Goal: Check status: Check status

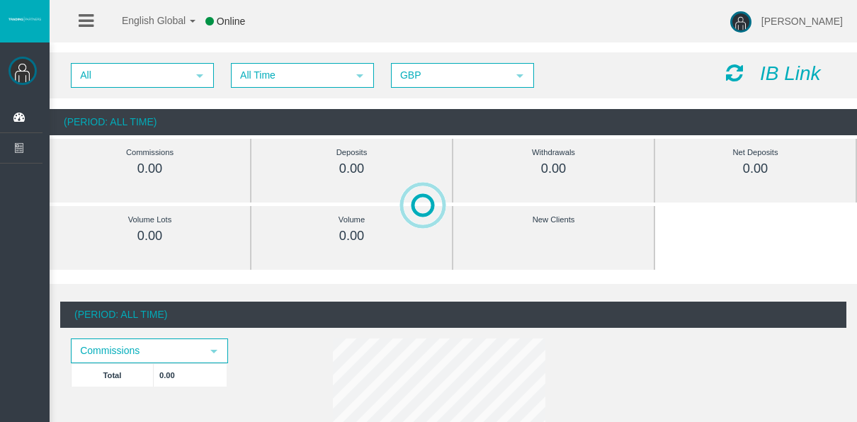
click at [290, 87] on div "All select All Time select 5 GBP select GBP IB Link" at bounding box center [454, 75] width 808 height 46
click at [288, 85] on span "All Time" at bounding box center [289, 75] width 115 height 22
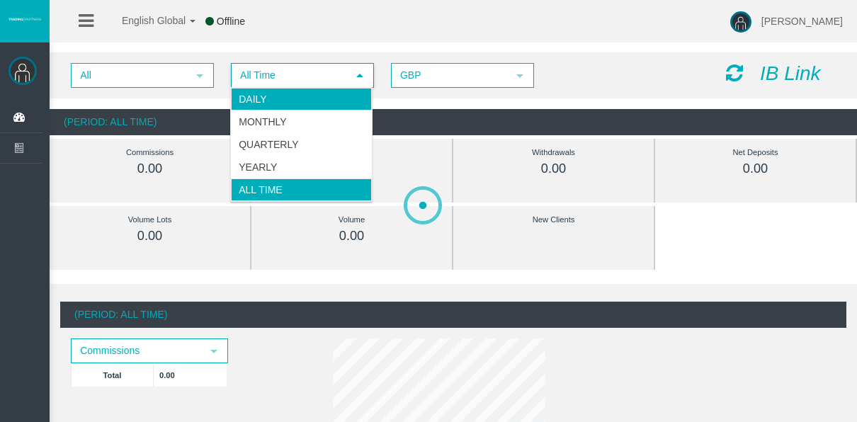
click at [285, 96] on li "Daily" at bounding box center [301, 99] width 141 height 23
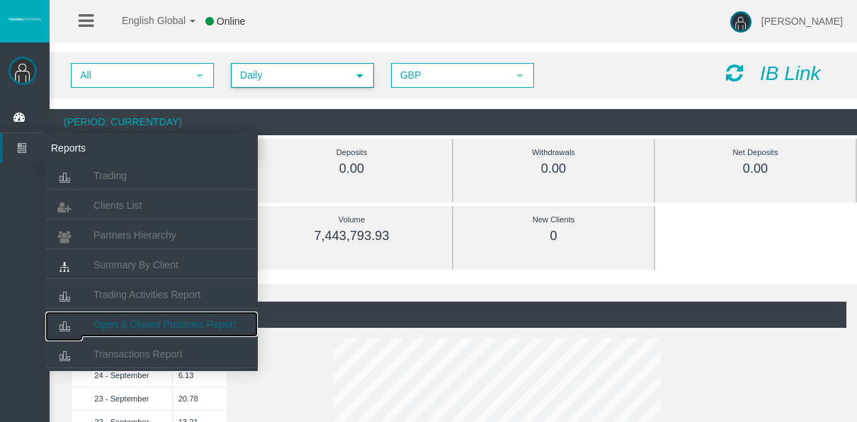
click at [201, 329] on span "Open & Closed Positions Report" at bounding box center [165, 324] width 143 height 11
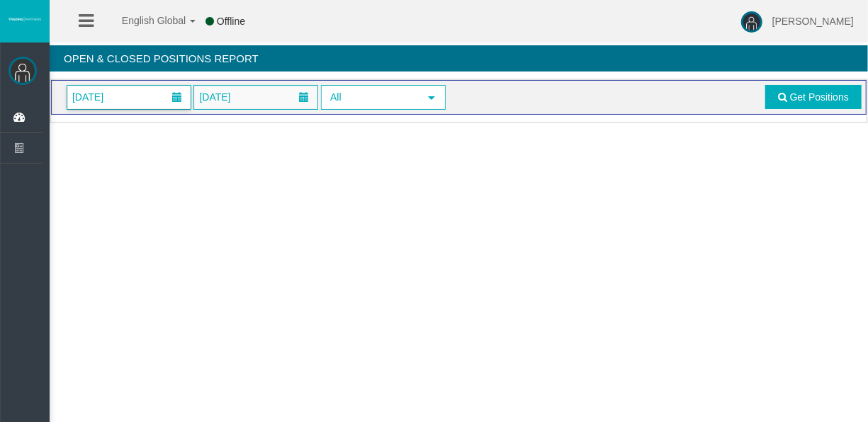
click at [102, 86] on span "01/09/2025" at bounding box center [128, 97] width 123 height 23
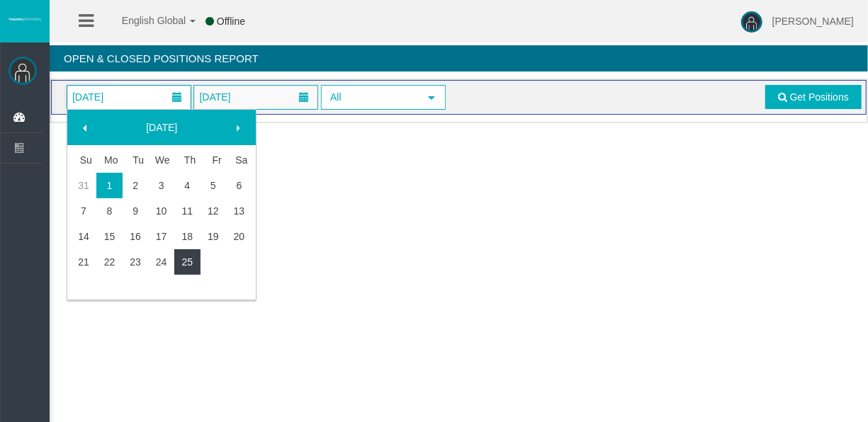
click at [195, 258] on link "25" at bounding box center [187, 262] width 26 height 26
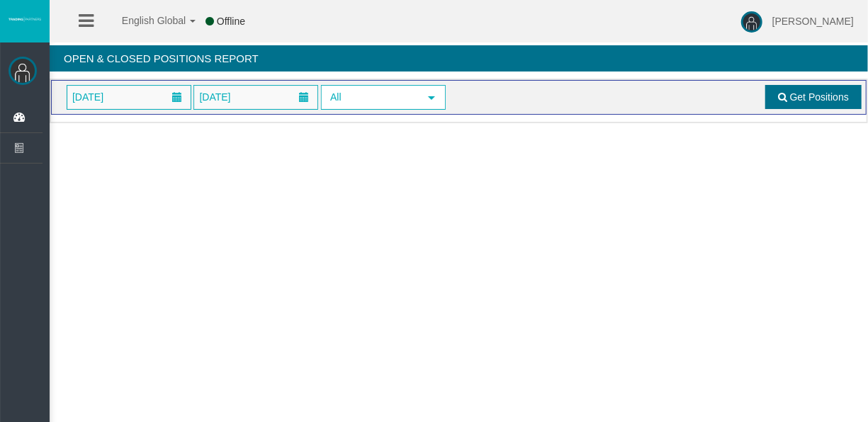
click at [782, 97] on span at bounding box center [782, 97] width 9 height 10
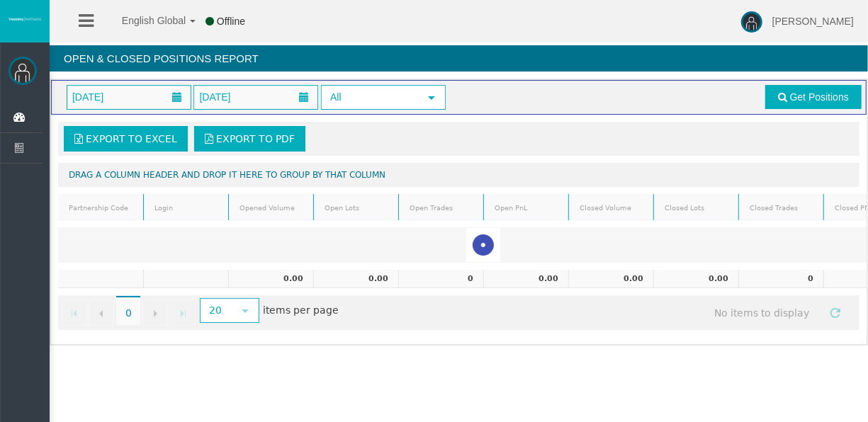
scroll to position [0, 70]
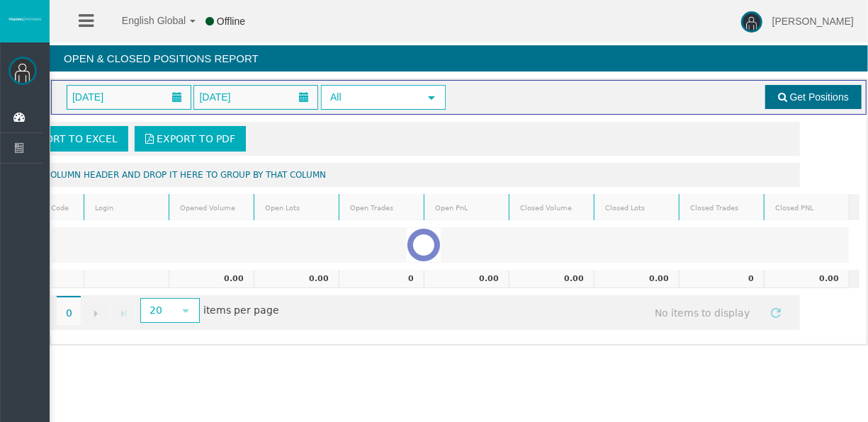
click at [791, 108] on link "Get Positions" at bounding box center [813, 97] width 96 height 24
click at [135, 87] on span "25/09/2025" at bounding box center [128, 97] width 123 height 23
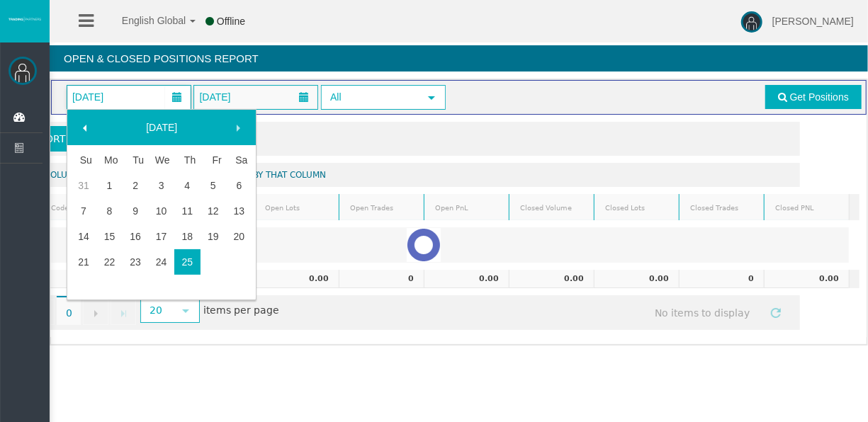
click at [193, 263] on link "25" at bounding box center [187, 262] width 26 height 26
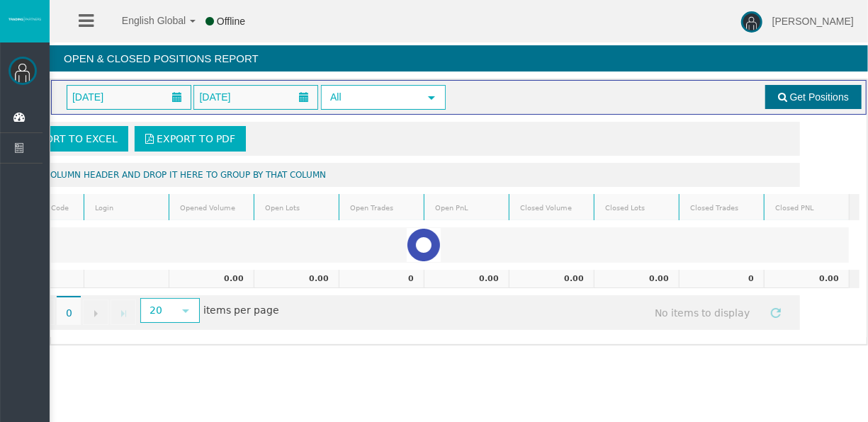
click at [804, 91] on span "Get Positions" at bounding box center [819, 96] width 59 height 11
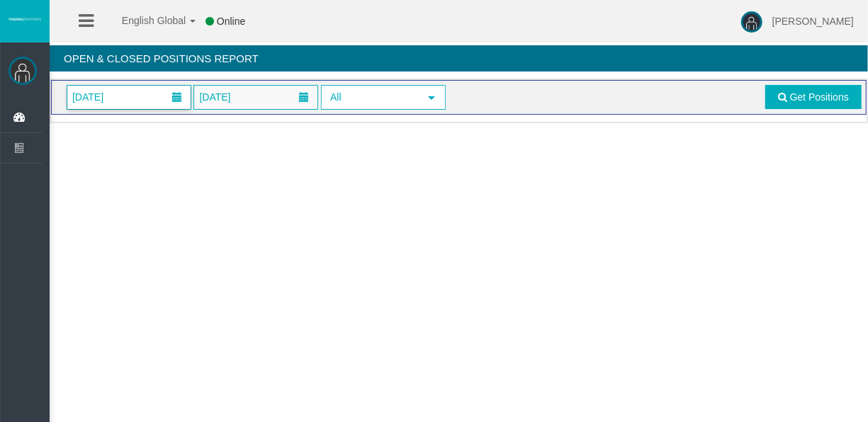
click at [96, 107] on span "01/09/2025" at bounding box center [128, 97] width 123 height 23
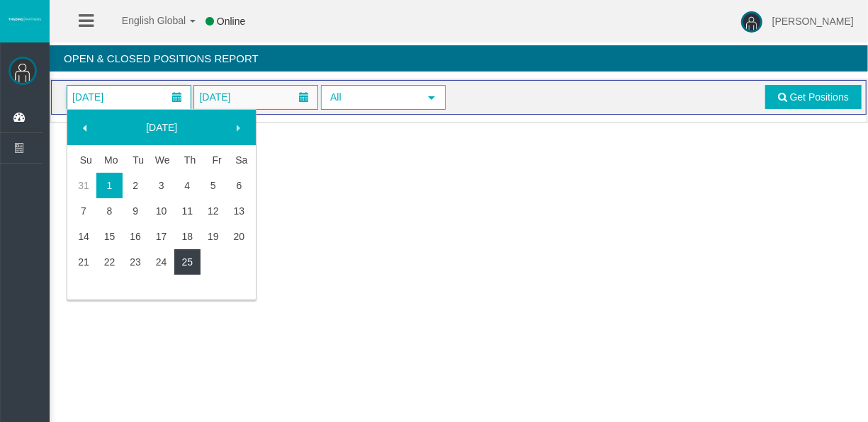
click at [189, 269] on link "25" at bounding box center [187, 262] width 26 height 26
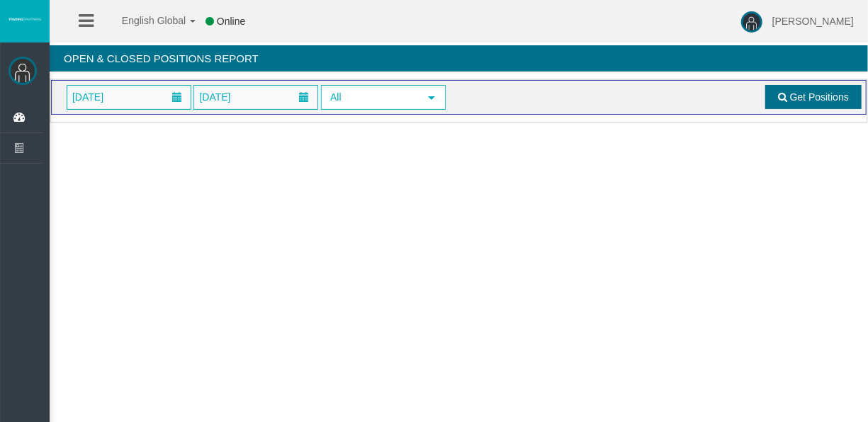
click at [782, 101] on span at bounding box center [782, 97] width 9 height 10
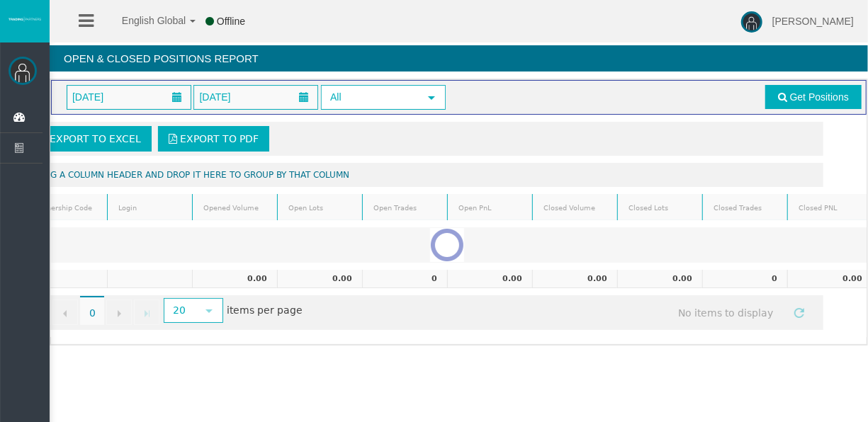
scroll to position [0, 43]
